Goal: Task Accomplishment & Management: Complete application form

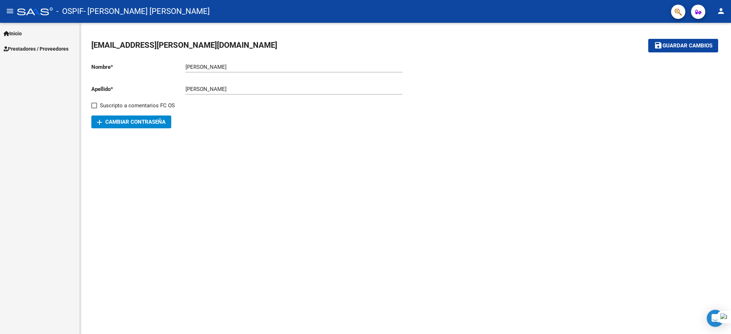
click at [22, 34] on span "Inicio" at bounding box center [13, 34] width 18 height 8
click at [35, 74] on link "Prestadores / Proveedores" at bounding box center [40, 79] width 80 height 15
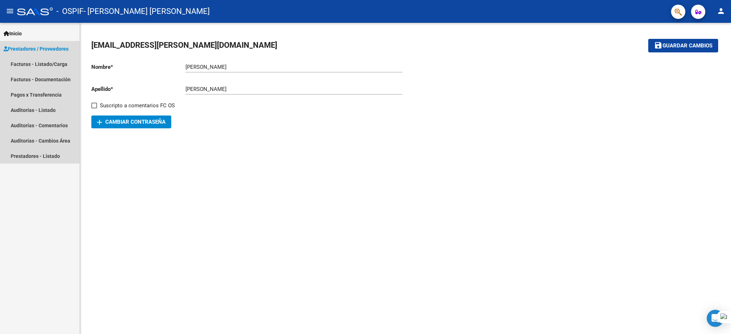
click at [52, 46] on span "Prestadores / Proveedores" at bounding box center [36, 49] width 65 height 8
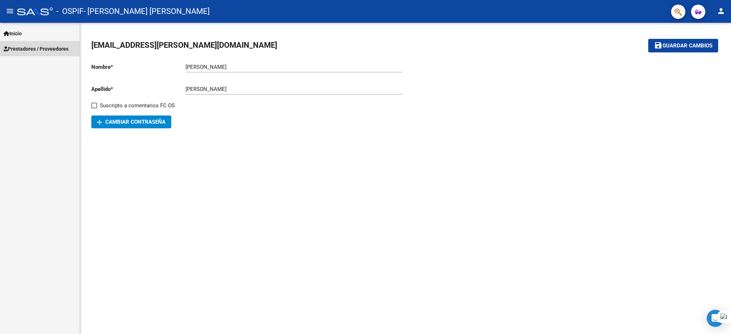
click at [52, 51] on span "Prestadores / Proveedores" at bounding box center [36, 49] width 65 height 8
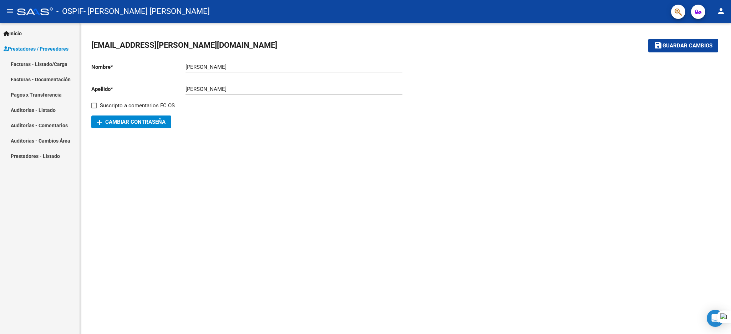
click at [52, 61] on link "Facturas - Listado/Carga" at bounding box center [40, 63] width 80 height 15
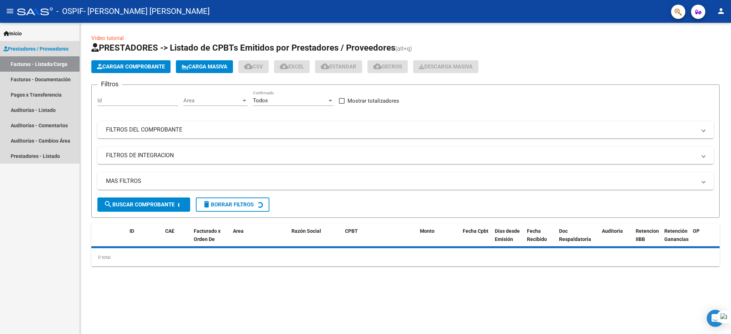
click at [52, 61] on link "Facturas - Listado/Carga" at bounding box center [40, 63] width 80 height 15
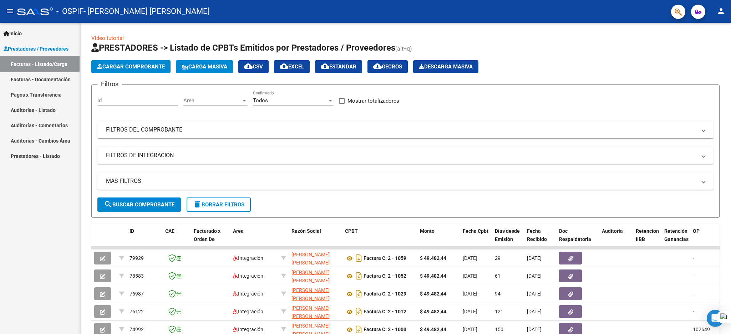
click at [41, 97] on link "Pagos x Transferencia" at bounding box center [40, 94] width 80 height 15
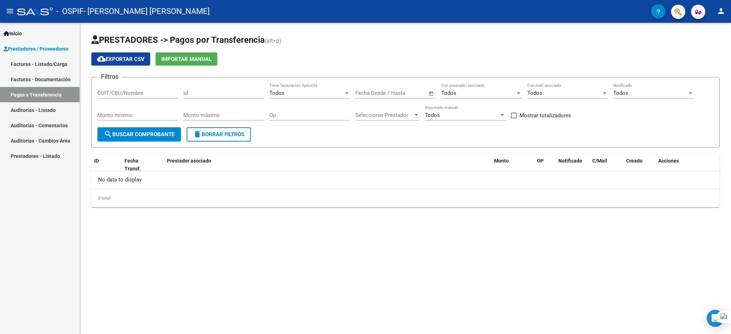
click at [55, 62] on link "Facturas - Listado/Carga" at bounding box center [40, 63] width 80 height 15
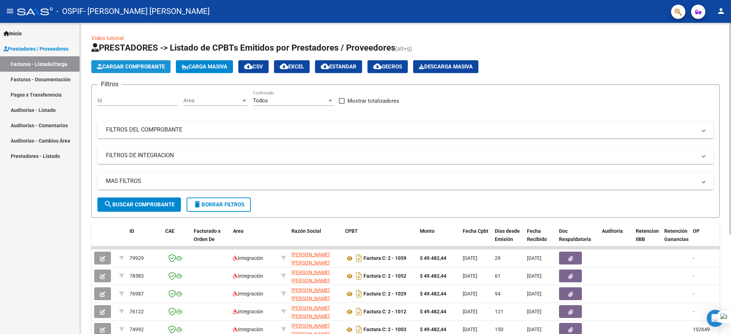
click at [123, 61] on button "Cargar Comprobante" at bounding box center [130, 66] width 79 height 13
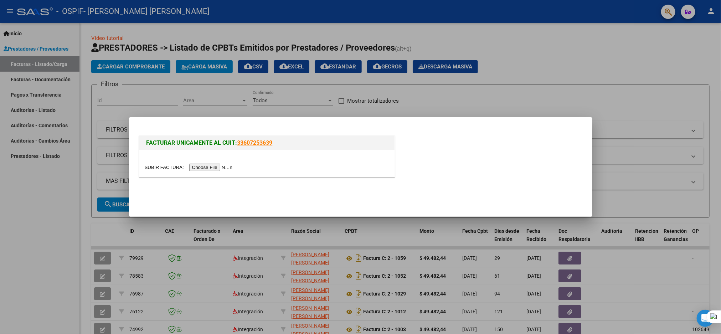
click at [215, 167] on input "file" at bounding box center [190, 167] width 90 height 7
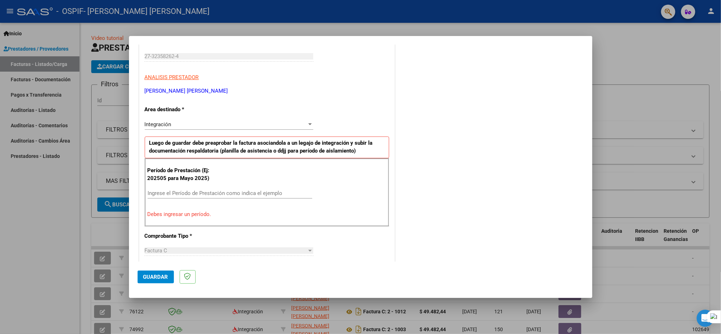
scroll to position [160, 0]
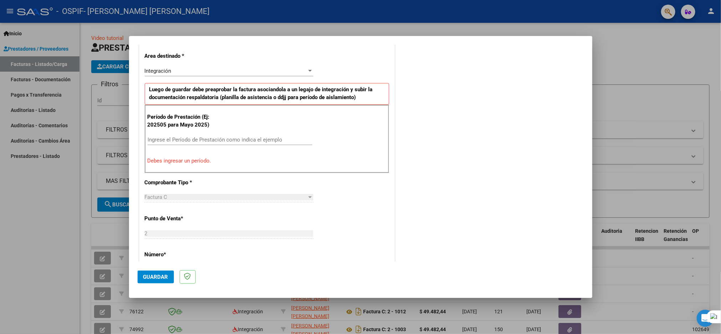
click at [265, 137] on input "Ingrese el Período de Prestación como indica el ejemplo" at bounding box center [230, 140] width 165 height 6
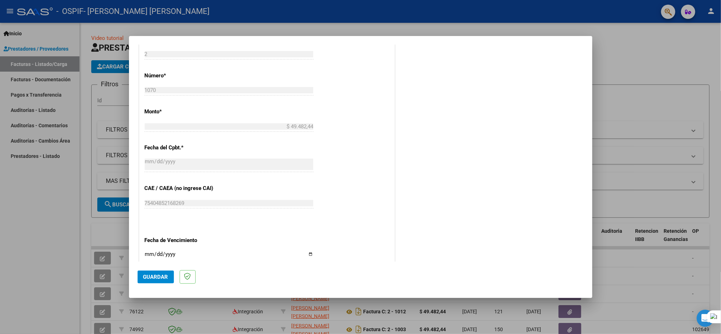
scroll to position [374, 0]
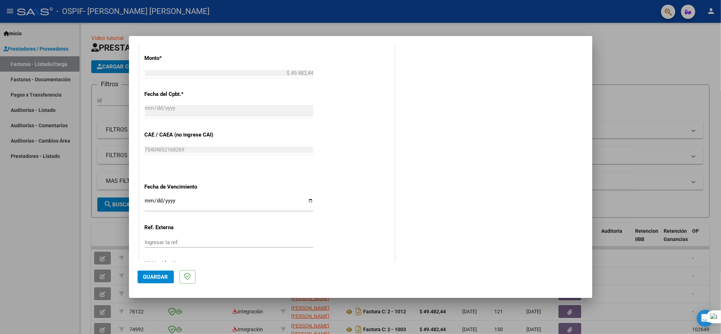
type input "202509"
click at [306, 200] on input "Ingresar la fecha" at bounding box center [229, 203] width 169 height 11
type input "[DATE]"
click at [222, 242] on div "Ingresar la ref." at bounding box center [229, 245] width 169 height 17
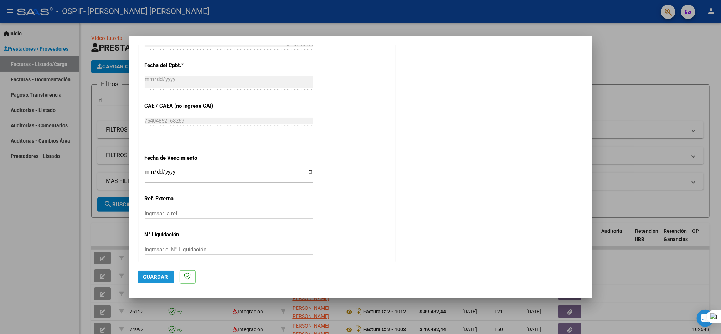
click at [155, 274] on span "Guardar" at bounding box center [155, 277] width 25 height 6
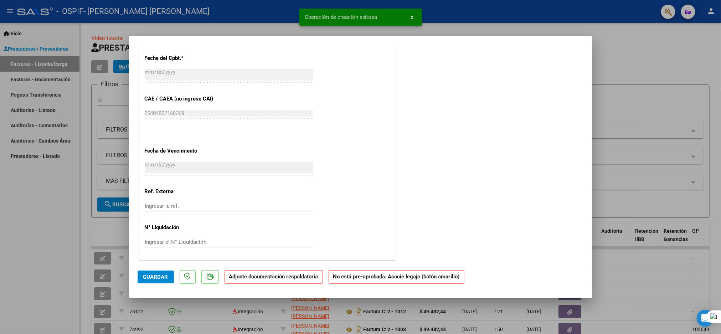
scroll to position [0, 0]
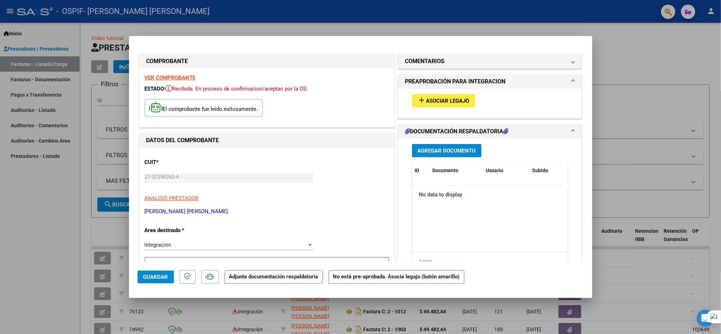
click at [426, 103] on span "Asociar Legajo" at bounding box center [447, 101] width 43 height 6
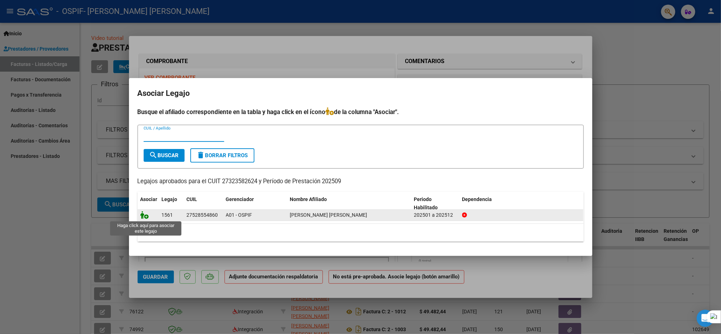
click at [143, 217] on icon at bounding box center [144, 215] width 9 height 8
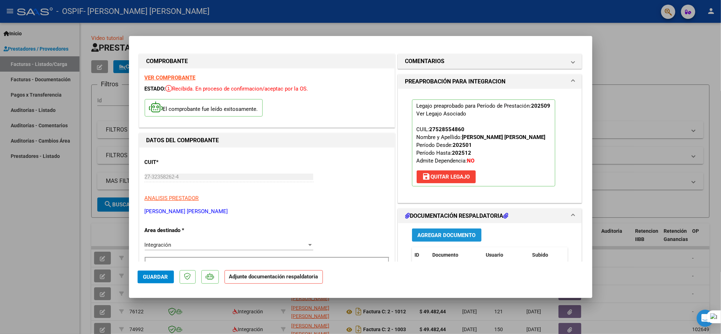
click at [443, 232] on span "Agregar Documento" at bounding box center [447, 235] width 58 height 6
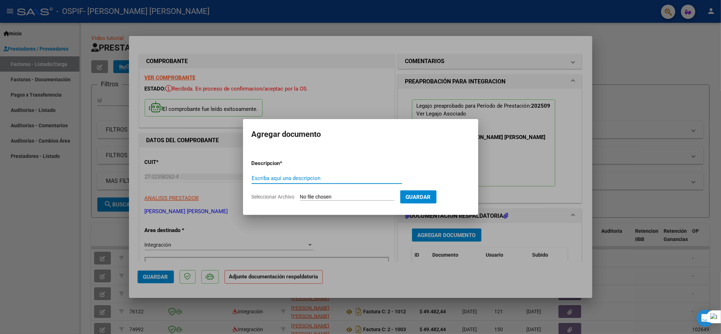
click at [330, 175] on input "Escriba aquí una descripcion" at bounding box center [327, 178] width 150 height 6
click at [349, 180] on input "planilla de asistencia noviembre" at bounding box center [327, 178] width 150 height 6
type input "planilla de asistencia SEPTIEMBRE"
click at [365, 195] on input "Seleccionar Archivo" at bounding box center [347, 197] width 94 height 7
type input "C:\fakepath\[PERSON_NAME] 09.pdf"
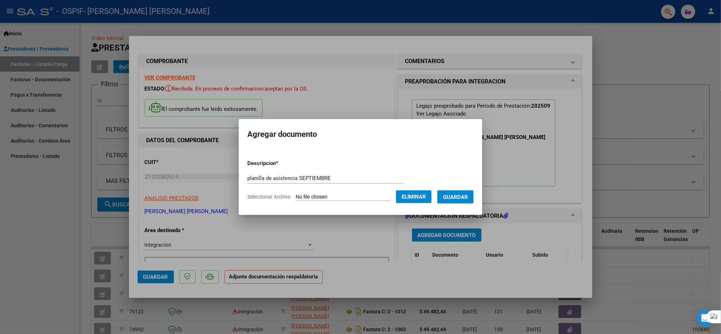
click at [470, 186] on form "Descripcion * planilla de asistencia SEPTIEMBRE Escriba aquí una descripcion Se…" at bounding box center [360, 180] width 226 height 52
click at [466, 194] on span "Guardar" at bounding box center [455, 197] width 25 height 6
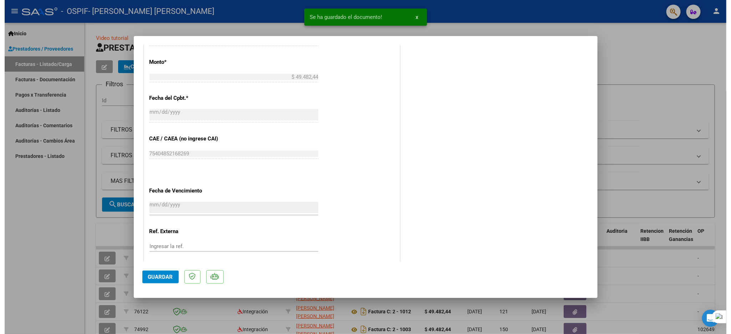
scroll to position [414, 0]
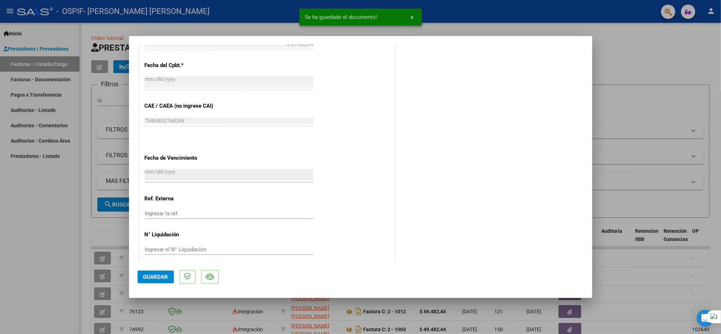
click at [143, 272] on button "Guardar" at bounding box center [156, 277] width 36 height 13
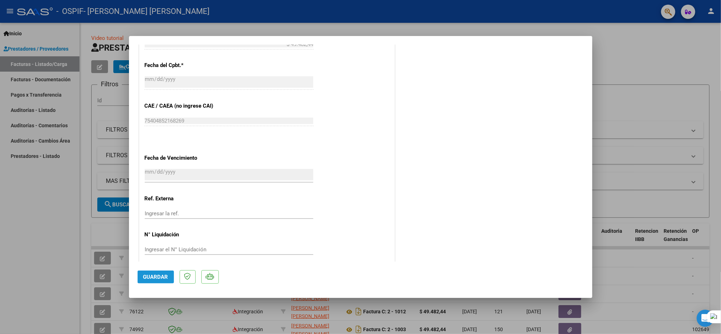
click at [155, 276] on span "Guardar" at bounding box center [155, 277] width 25 height 6
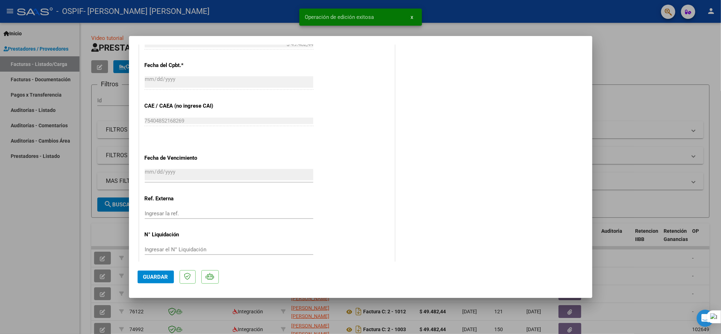
click at [17, 226] on div at bounding box center [360, 167] width 721 height 334
